Goal: Task Accomplishment & Management: Use online tool/utility

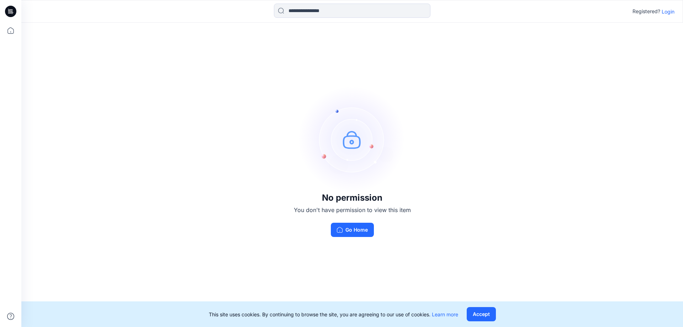
click at [668, 11] on p "Login" at bounding box center [668, 11] width 13 height 7
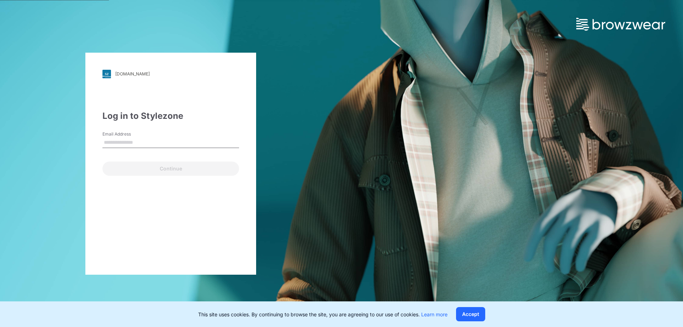
click at [154, 139] on input "Email Address" at bounding box center [170, 142] width 137 height 11
type input "**********"
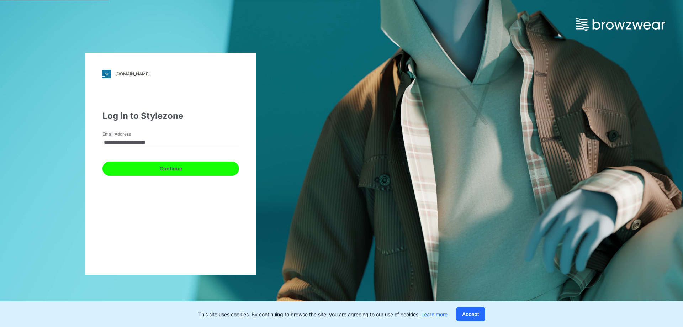
click at [149, 166] on button "Continue" at bounding box center [170, 168] width 137 height 14
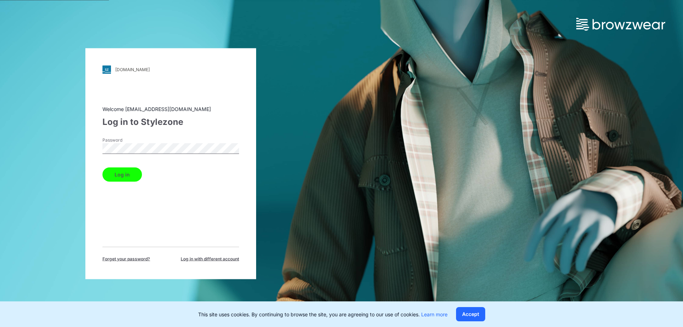
click at [117, 167] on button "Log in" at bounding box center [121, 174] width 39 height 14
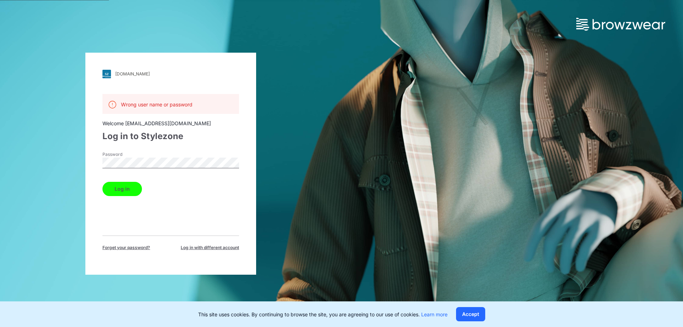
click at [124, 192] on button "Log in" at bounding box center [121, 189] width 39 height 14
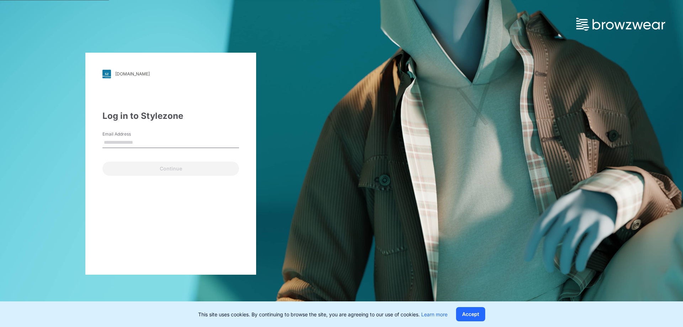
drag, startPoint x: 144, startPoint y: 142, endPoint x: 159, endPoint y: 143, distance: 14.6
click at [144, 142] on input "Email Address" at bounding box center [170, 142] width 137 height 11
type input "****"
click at [143, 147] on input "Email Address" at bounding box center [170, 142] width 137 height 11
paste input "**********"
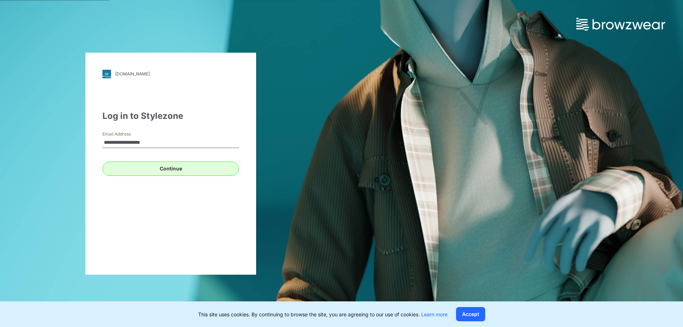
type input "**********"
click at [124, 169] on button "Continue" at bounding box center [170, 168] width 137 height 14
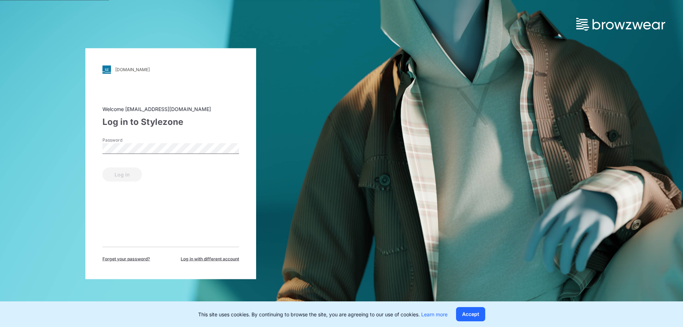
click at [144, 142] on label "Password" at bounding box center [127, 140] width 50 height 6
click at [102, 167] on button "Log in" at bounding box center [121, 174] width 39 height 14
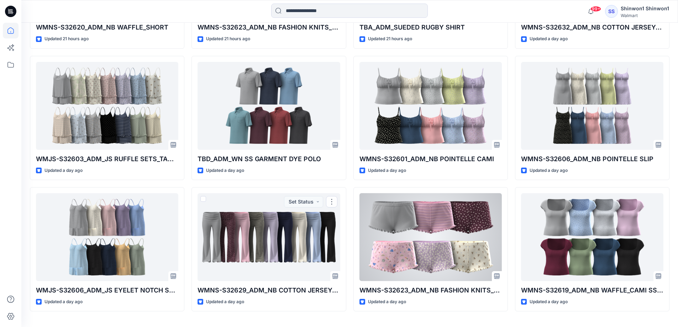
scroll to position [1108, 0]
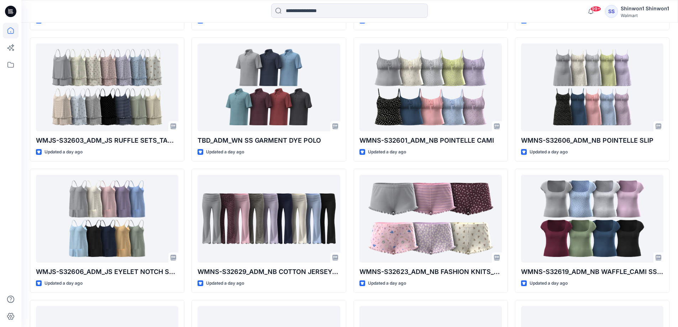
click at [328, 21] on div "99+ Notifications Shinwon 3D team shared WMNS-S32635_ADM_NB SLINKY JERSEY TANK …" at bounding box center [349, 11] width 656 height 23
drag, startPoint x: 324, startPoint y: 17, endPoint x: 321, endPoint y: 14, distance: 4.0
click at [324, 17] on input at bounding box center [349, 11] width 156 height 14
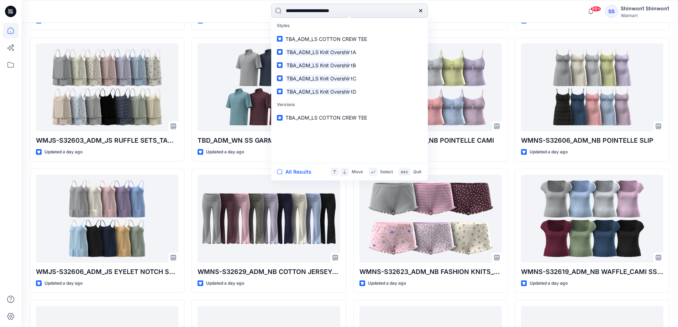
type input "**********"
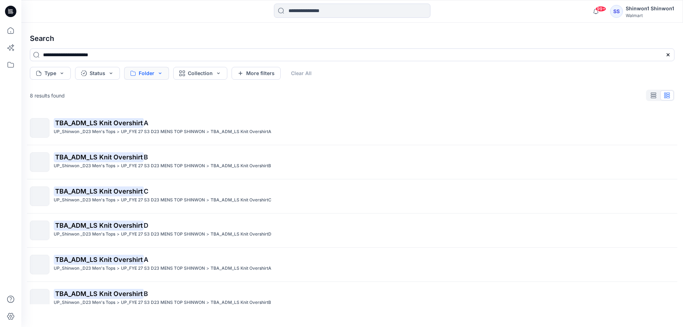
click at [145, 75] on button "Folder" at bounding box center [146, 73] width 45 height 13
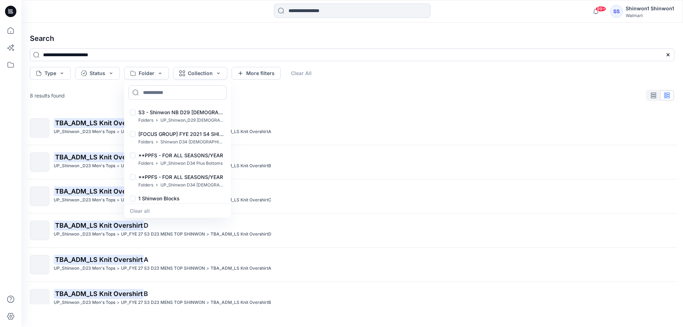
click at [14, 36] on icon at bounding box center [11, 31] width 16 height 16
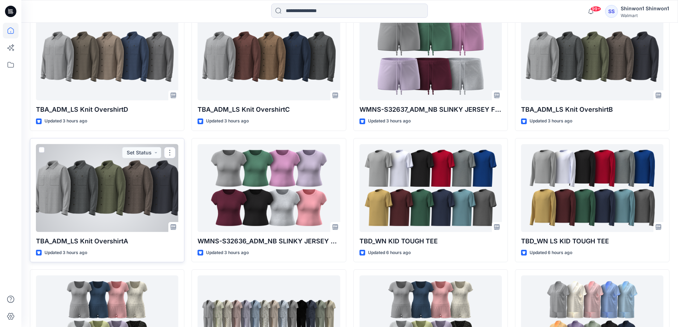
scroll to position [356, 0]
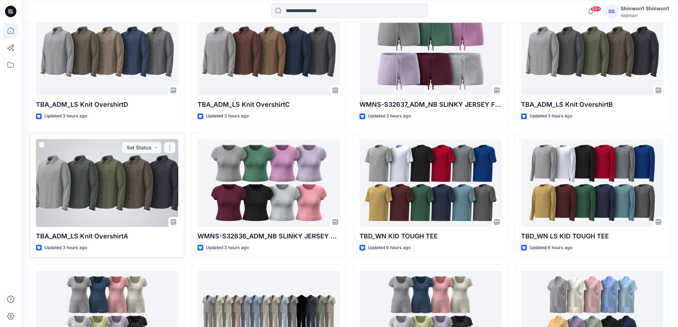
click at [169, 142] on button "button" at bounding box center [169, 147] width 11 height 11
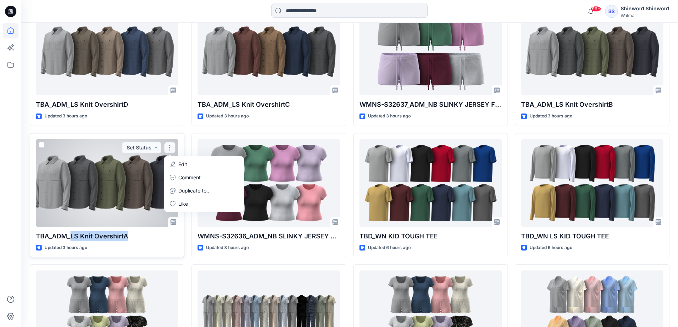
drag, startPoint x: 72, startPoint y: 234, endPoint x: 147, endPoint y: 237, distance: 75.4
click at [147, 237] on p "TBA_ADM_LS Knit OvershirtA" at bounding box center [107, 236] width 142 height 10
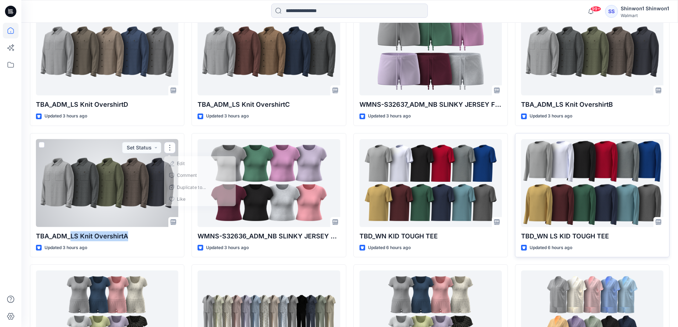
copy p "LS Knit OvershirtA"
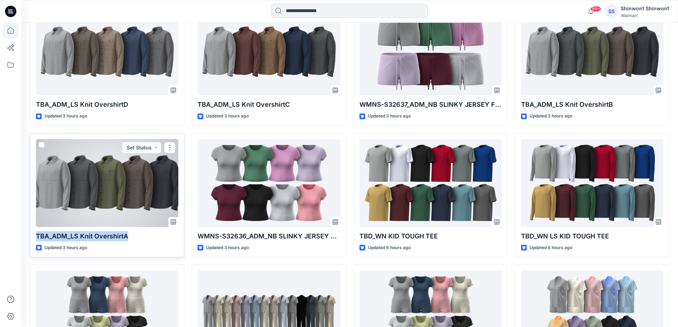
drag, startPoint x: 37, startPoint y: 235, endPoint x: 130, endPoint y: 235, distance: 92.8
click at [130, 235] on p "TBA_ADM_LS Knit OvershirtA" at bounding box center [107, 236] width 142 height 10
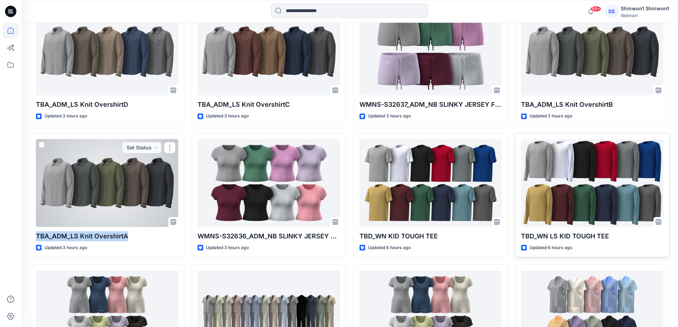
copy p "TBA_ADM_LS Knit OvershirtA"
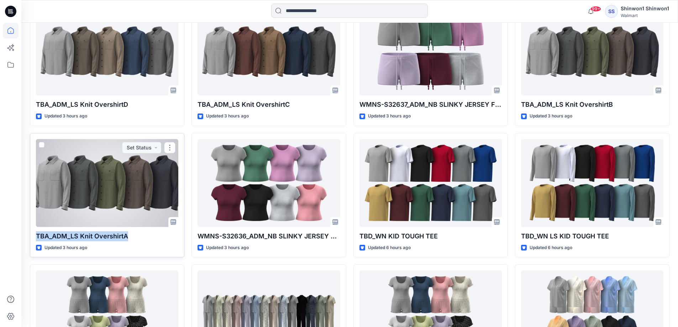
click at [97, 216] on div at bounding box center [107, 183] width 142 height 88
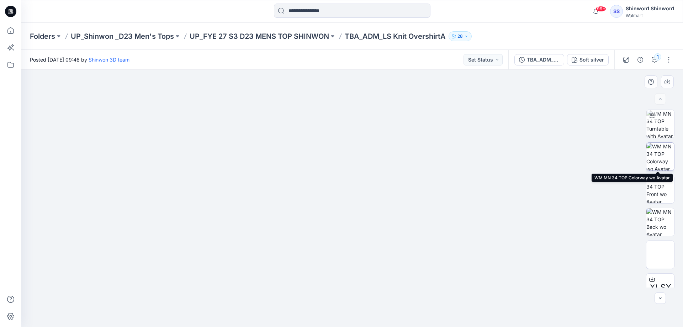
click at [655, 156] on img at bounding box center [660, 157] width 28 height 28
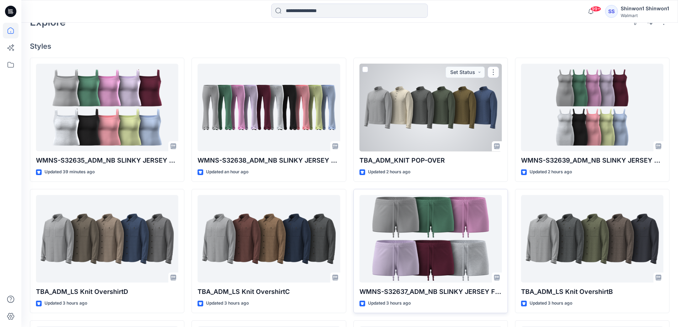
scroll to position [213, 0]
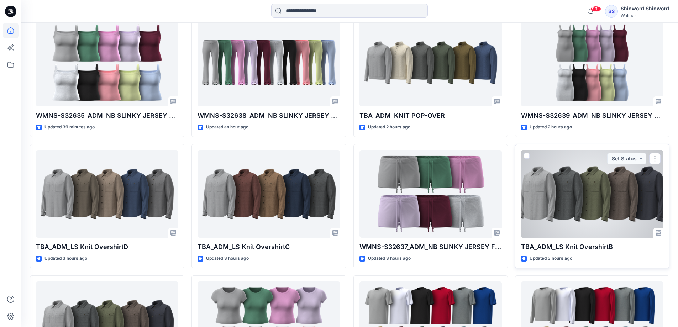
click at [572, 206] on div at bounding box center [592, 194] width 142 height 88
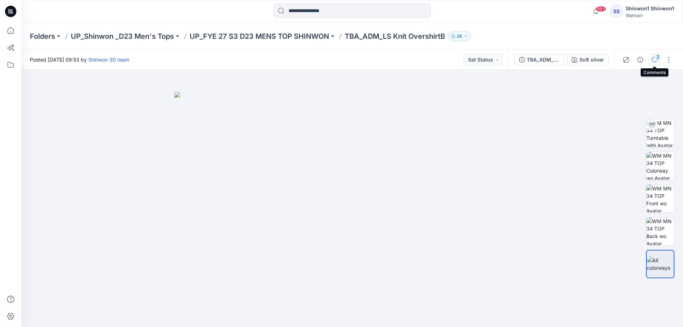
click at [654, 58] on div "2" at bounding box center [657, 56] width 7 height 7
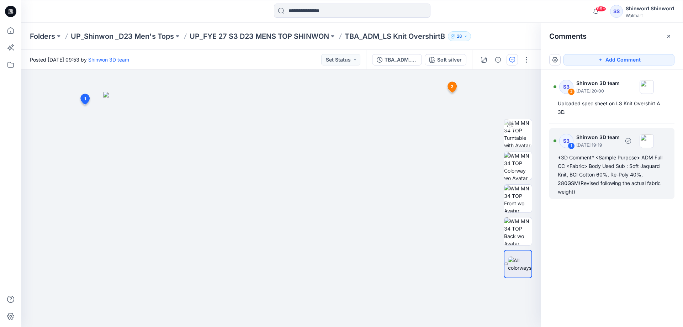
click at [642, 164] on div "*3D Comment* <Sample Purpose> ADM Full CC <Fabric> Body Used Sub : Soft Jaquard…" at bounding box center [612, 174] width 108 height 43
